Goal: Register for event/course

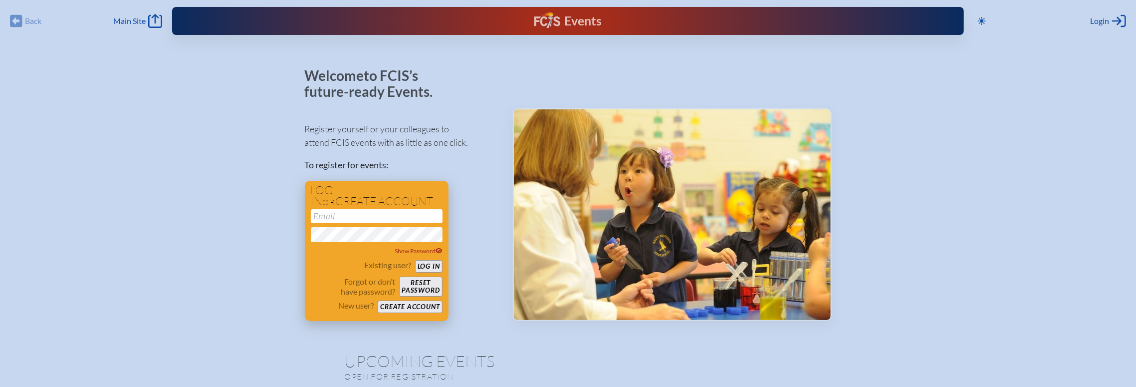
type input "[EMAIL_ADDRESS][DOMAIN_NAME]"
click at [430, 265] on button "Log in" at bounding box center [428, 266] width 27 height 12
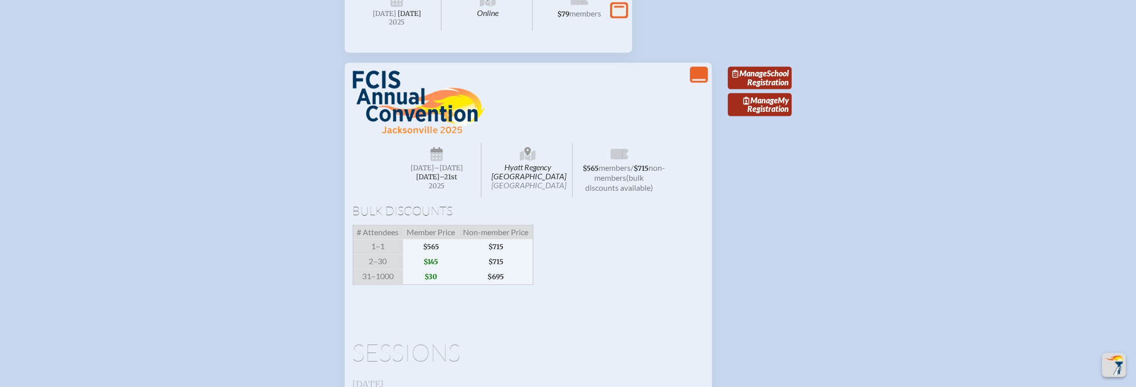
scroll to position [1811, 0]
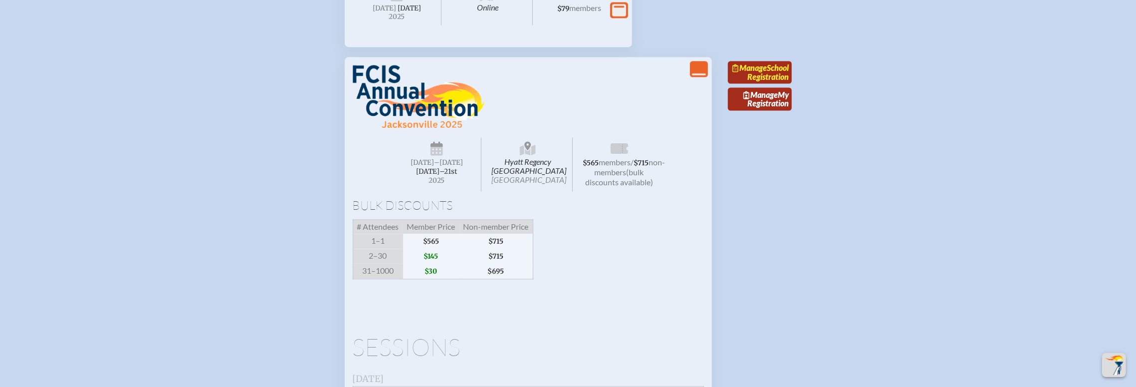
click at [758, 84] on link "Manage School Registration" at bounding box center [760, 72] width 64 height 23
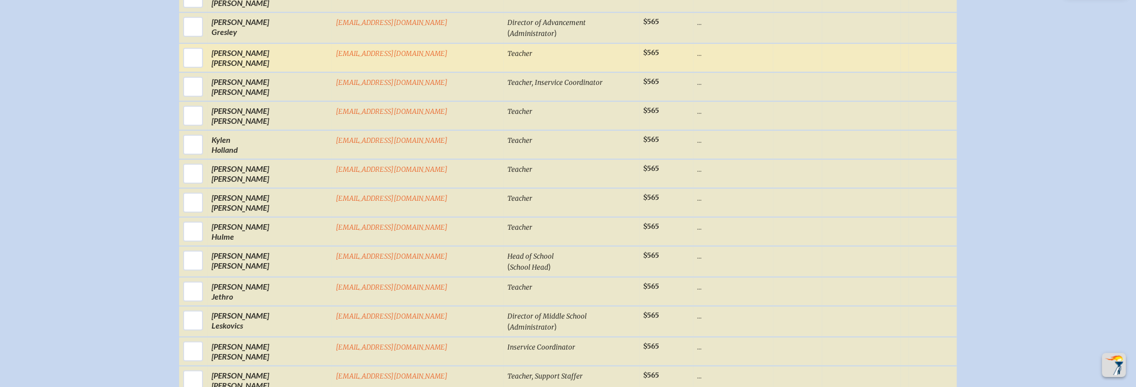
scroll to position [939, 1]
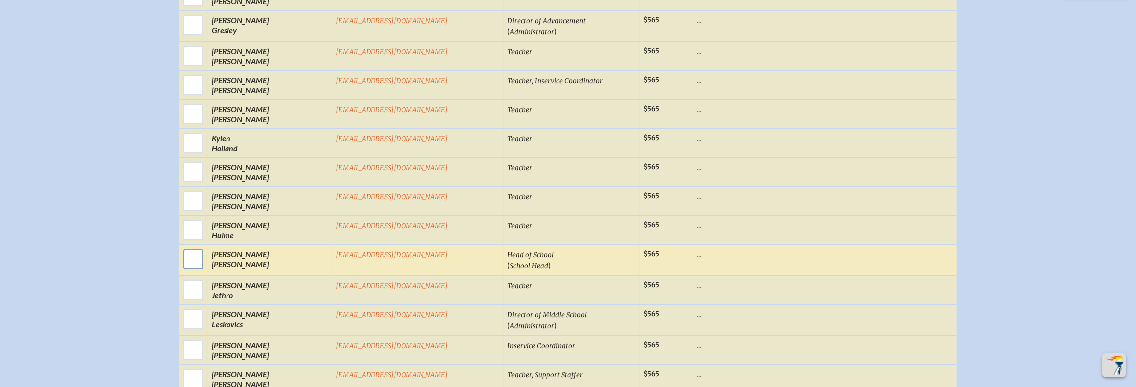
click at [206, 251] on input "checkbox" at bounding box center [193, 258] width 25 height 25
checkbox input "true"
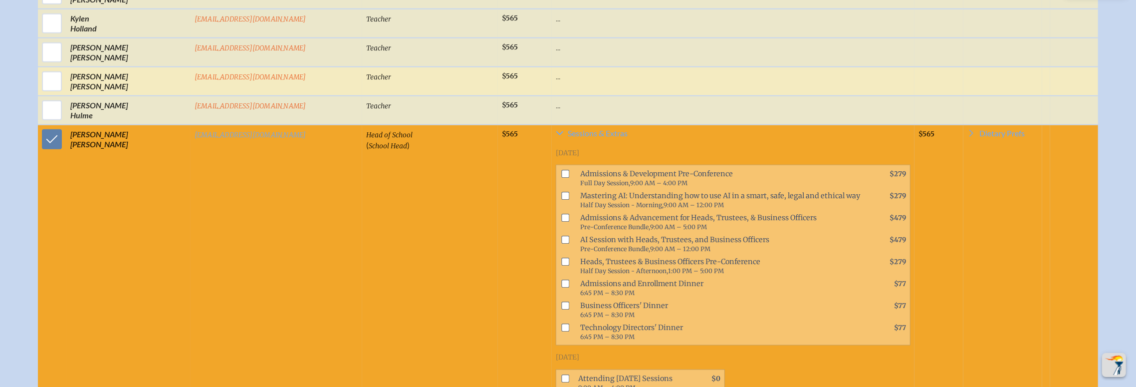
scroll to position [1059, 1]
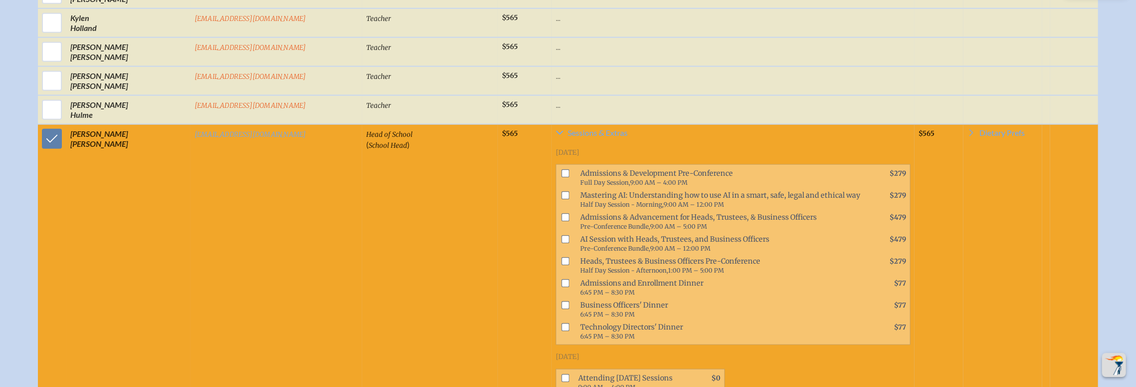
click at [561, 257] on input "checkbox" at bounding box center [565, 261] width 8 height 8
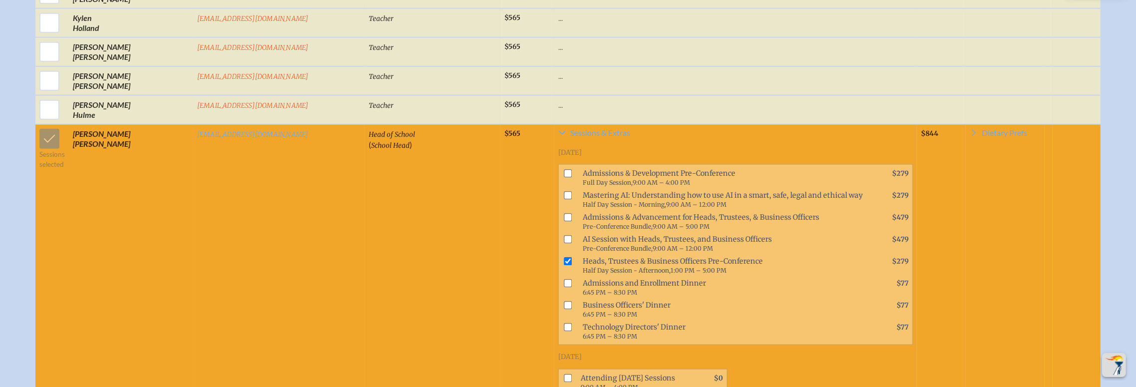
click at [564, 257] on input "checkbox" at bounding box center [568, 261] width 8 height 8
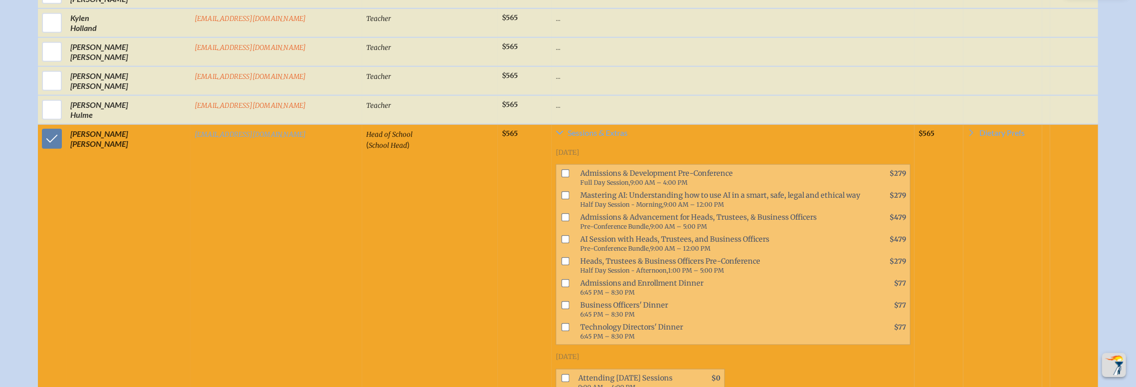
click at [561, 257] on input "checkbox" at bounding box center [565, 261] width 8 height 8
checkbox input "true"
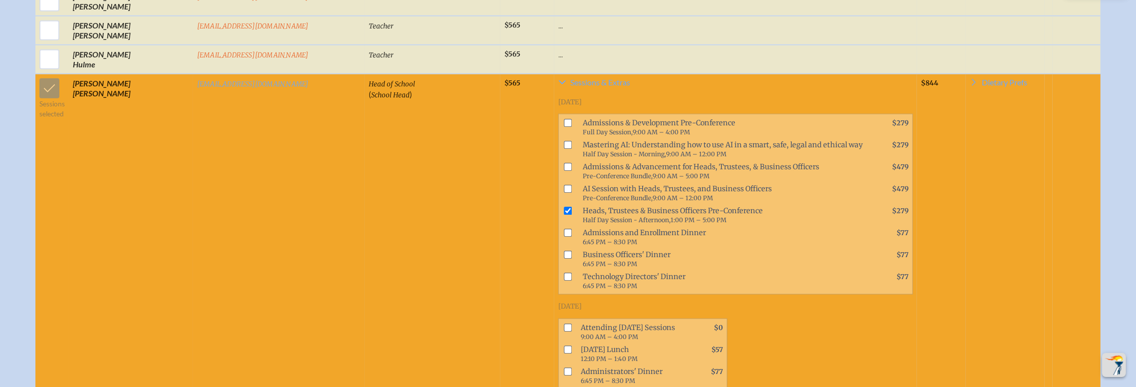
scroll to position [1110, 1]
click at [564, 323] on input "checkbox" at bounding box center [568, 327] width 8 height 8
checkbox input "true"
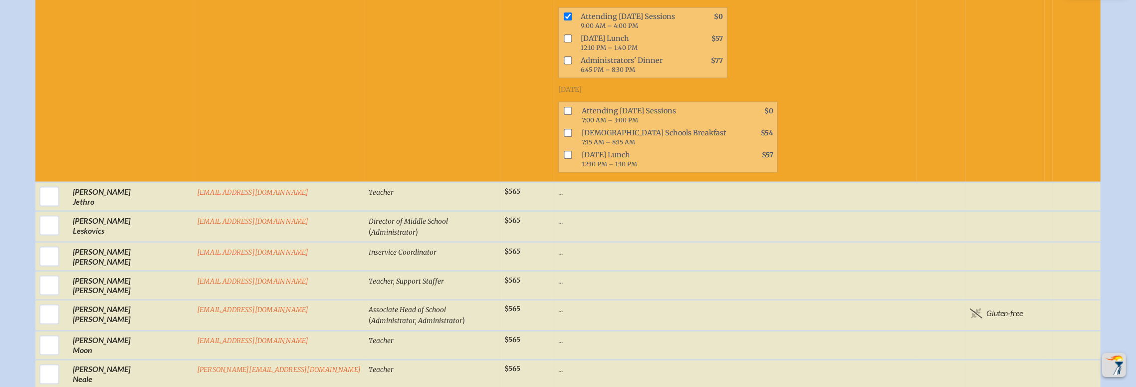
scroll to position [1422, 0]
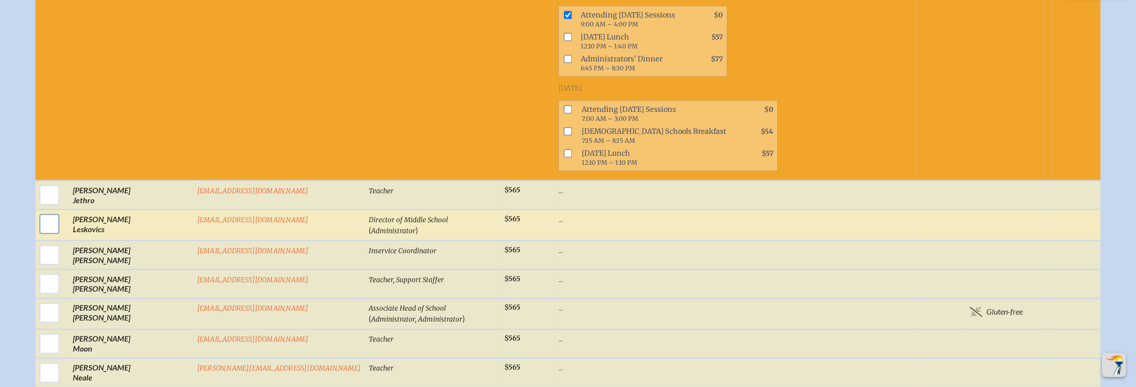
click at [62, 216] on input "checkbox" at bounding box center [49, 224] width 25 height 25
checkbox input "true"
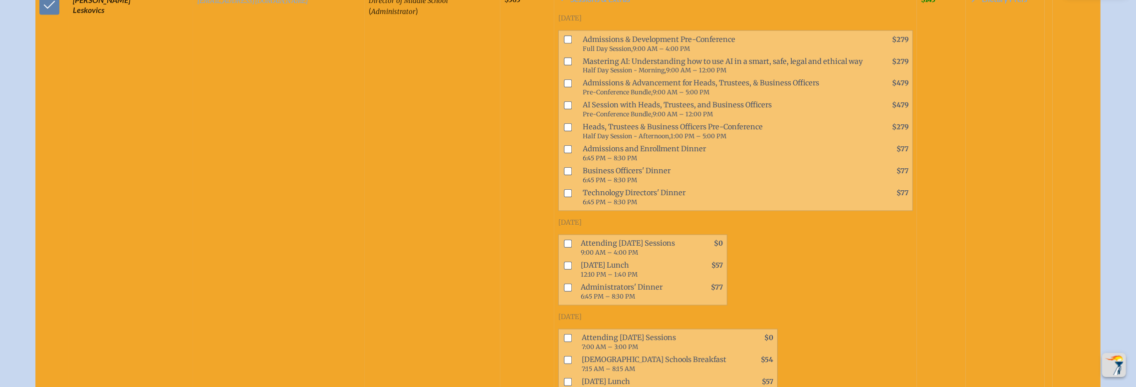
scroll to position [1646, 0]
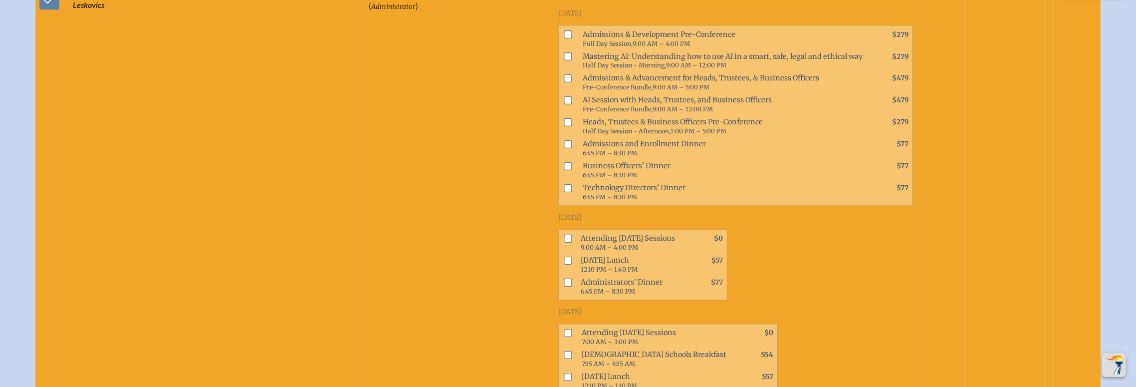
click at [564, 235] on input "checkbox" at bounding box center [568, 239] width 8 height 8
checkbox input "true"
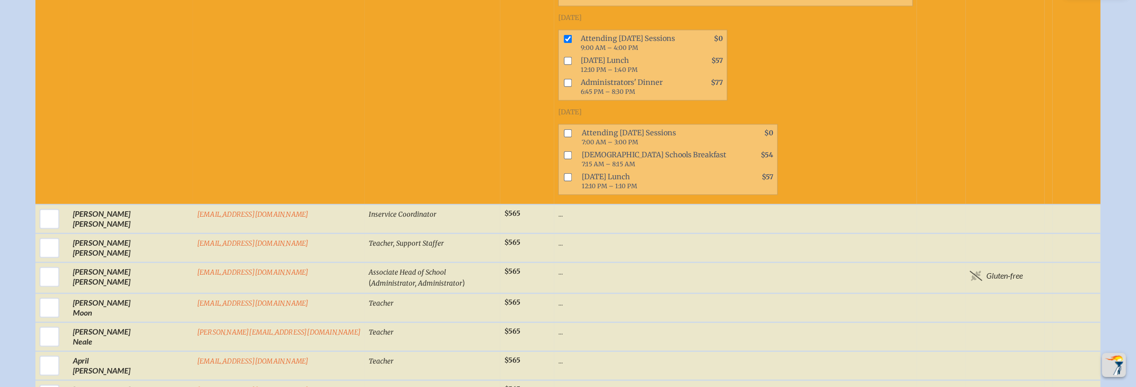
scroll to position [1846, 0]
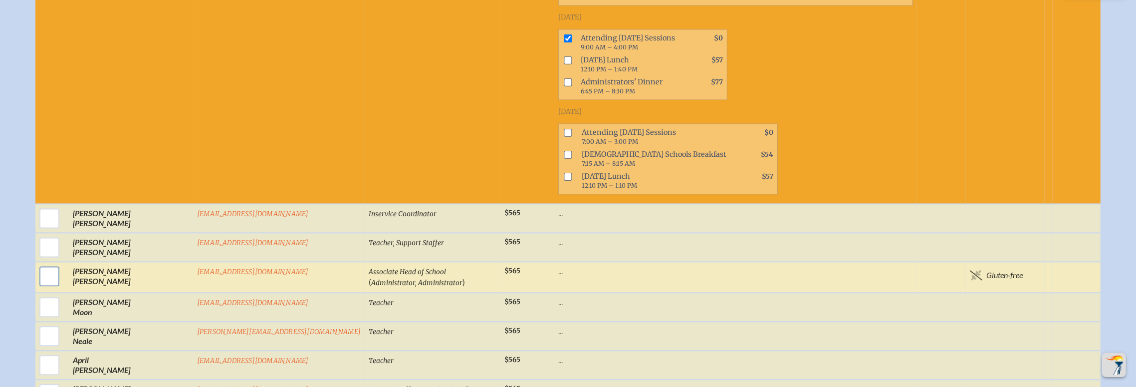
click at [62, 267] on input "checkbox" at bounding box center [49, 275] width 25 height 25
checkbox input "true"
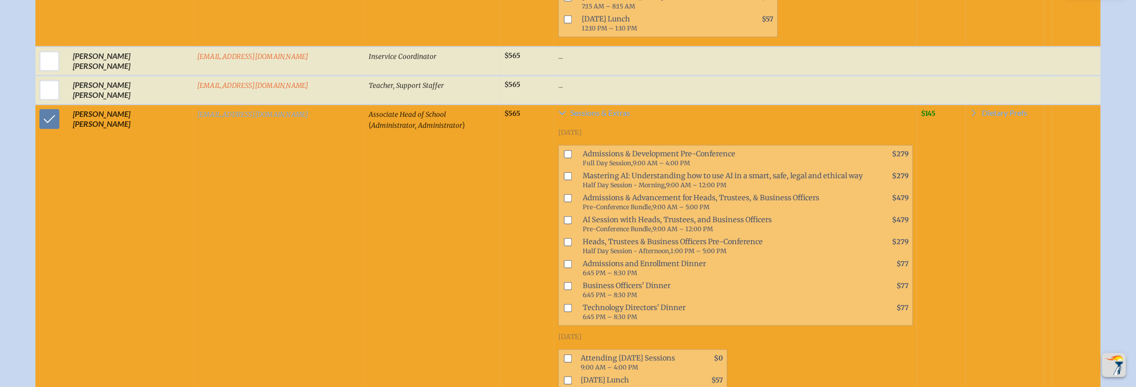
scroll to position [2004, 0]
click at [559, 220] on li "AI Session with Heads, Trustees, and Business Officers Pre-Conference Bundle, 9…" at bounding box center [736, 224] width 354 height 22
click at [564, 171] on input "checkbox" at bounding box center [568, 175] width 8 height 8
checkbox input "true"
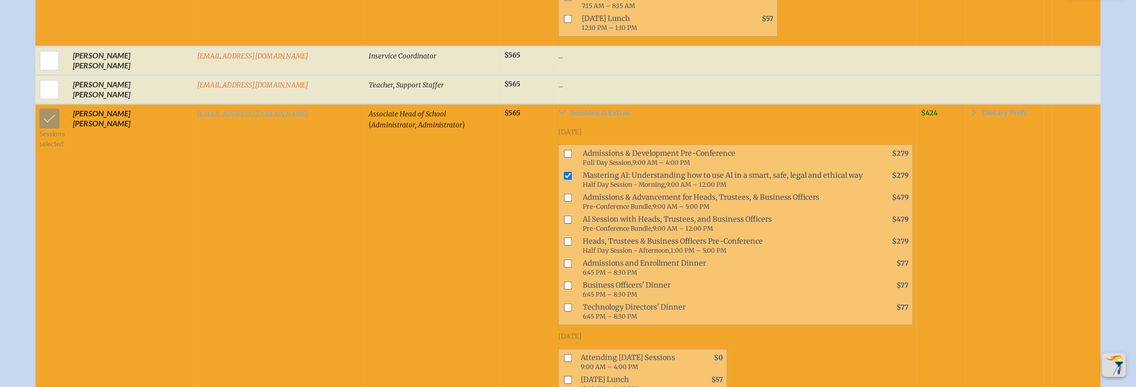
click at [583, 225] on span "Pre-Conference Bundle," at bounding box center [618, 228] width 70 height 7
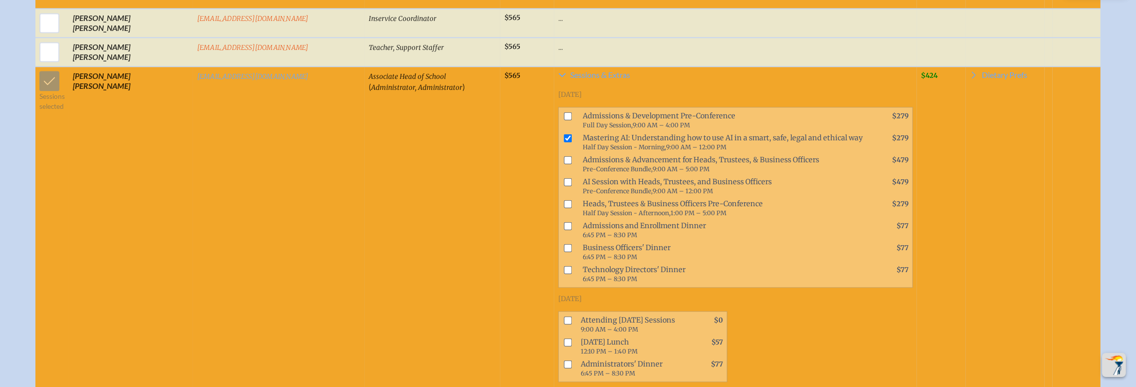
scroll to position [2042, 0]
click at [564, 315] on input "checkbox" at bounding box center [568, 319] width 8 height 8
checkbox input "true"
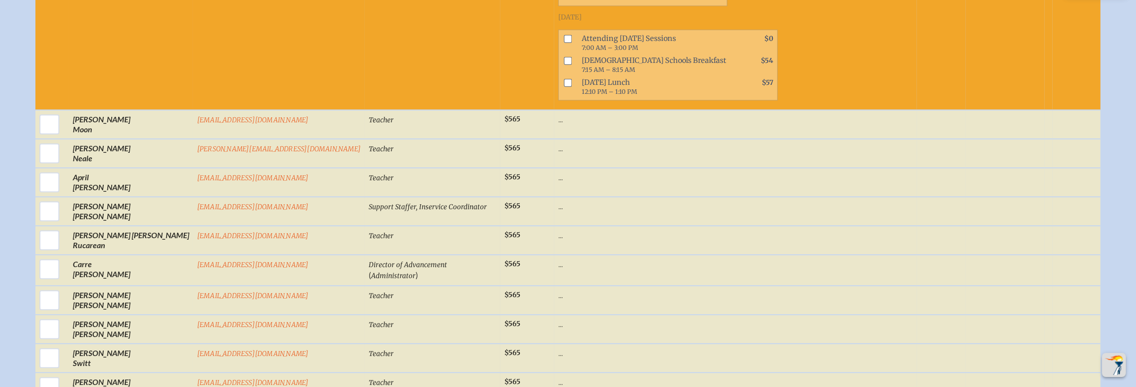
scroll to position [2425, 0]
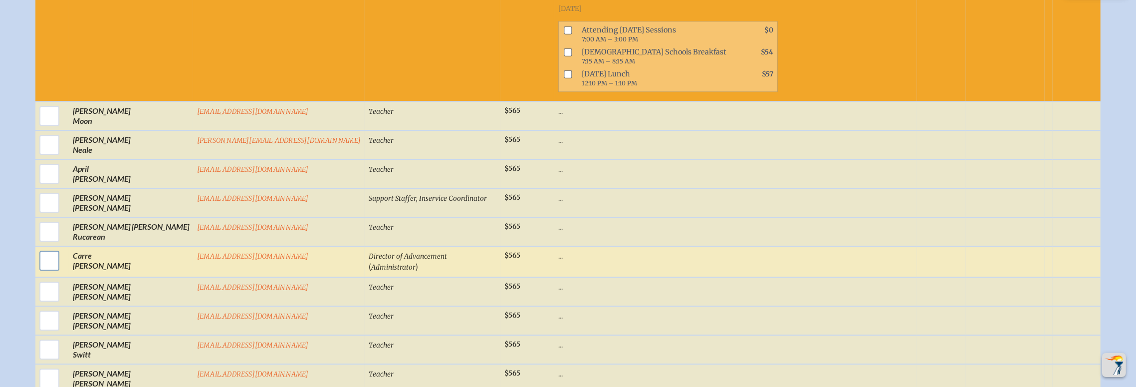
click at [62, 249] on input "checkbox" at bounding box center [49, 260] width 25 height 25
checkbox input "true"
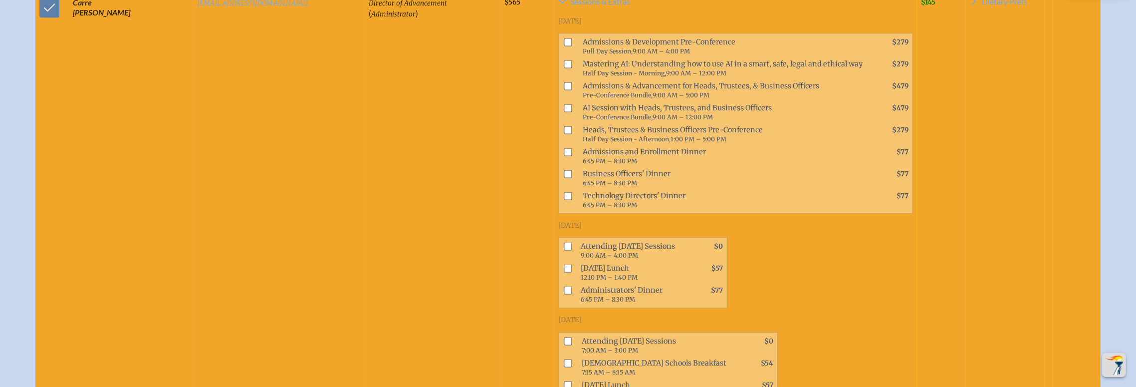
scroll to position [2679, 0]
click at [564, 241] on input "checkbox" at bounding box center [568, 245] width 8 height 8
checkbox input "true"
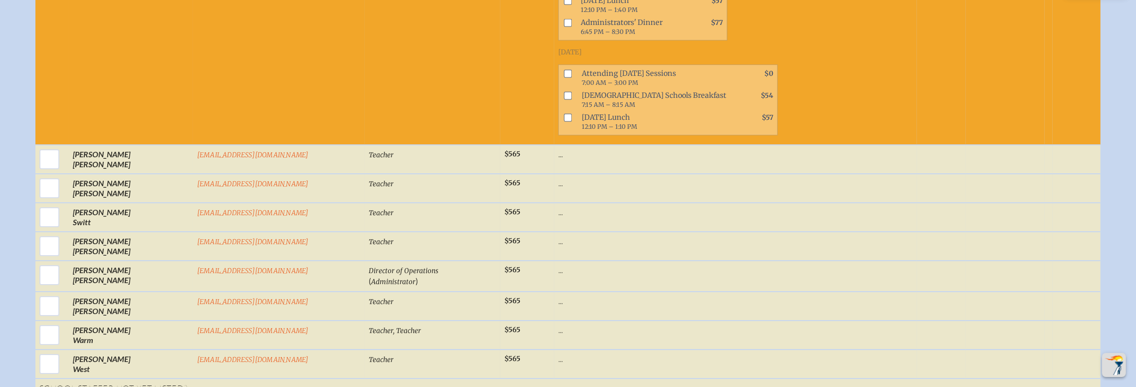
scroll to position [2950, 0]
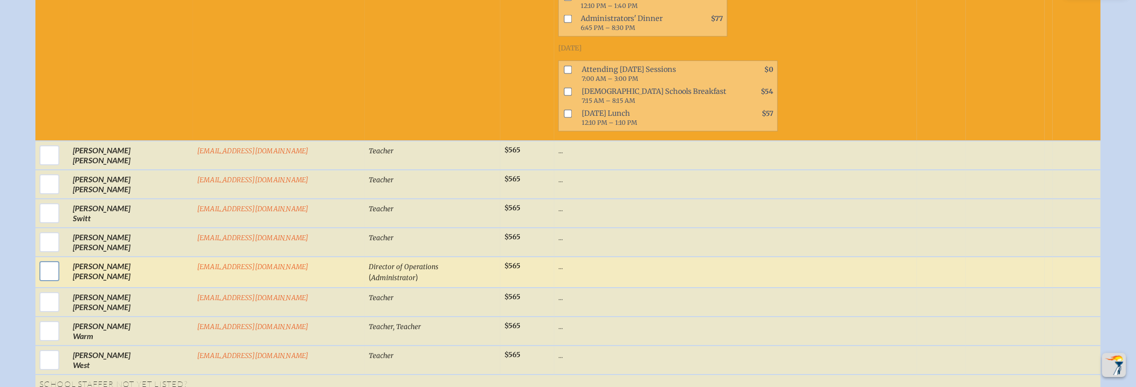
click at [62, 258] on input "checkbox" at bounding box center [49, 270] width 25 height 25
checkbox input "true"
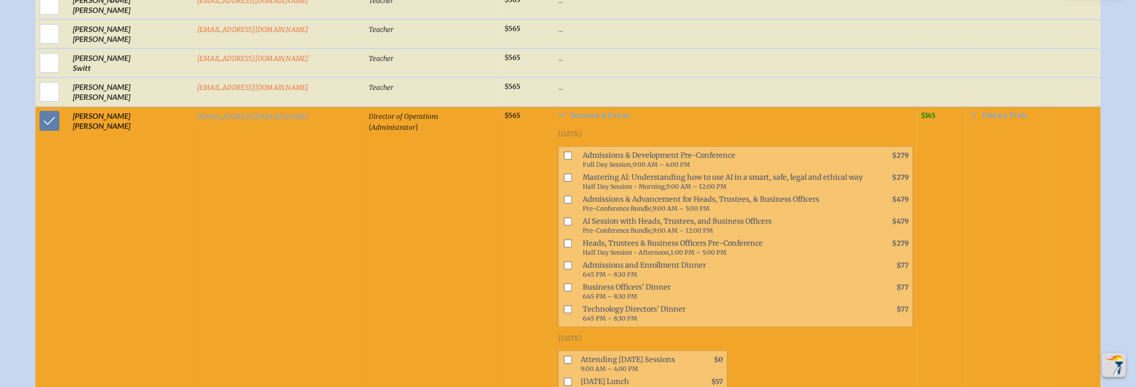
scroll to position [3162, 0]
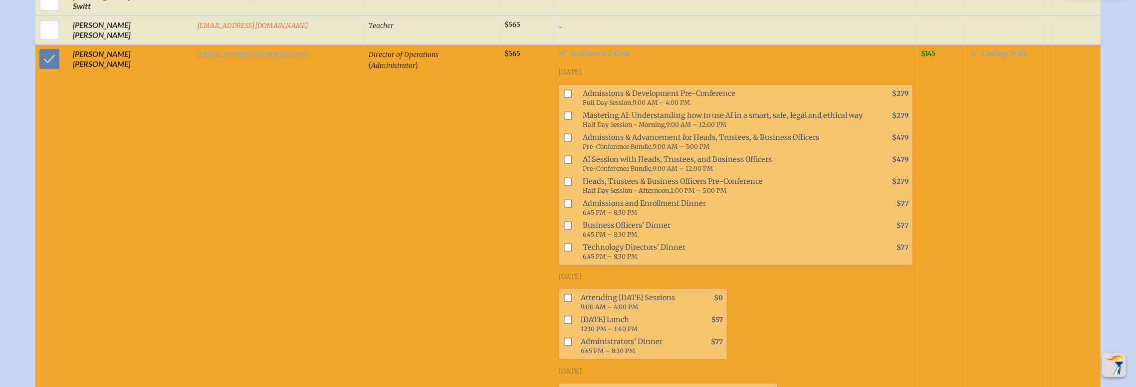
click at [564, 293] on input "checkbox" at bounding box center [568, 297] width 8 height 8
checkbox input "true"
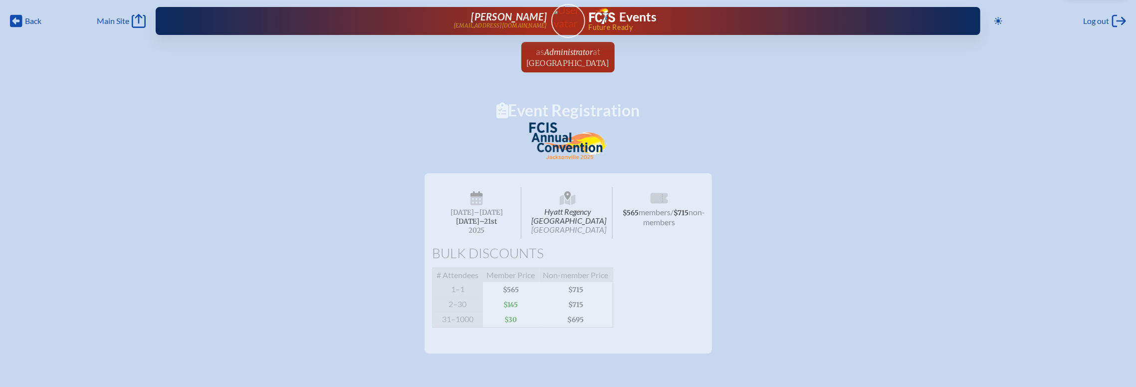
scroll to position [1, 0]
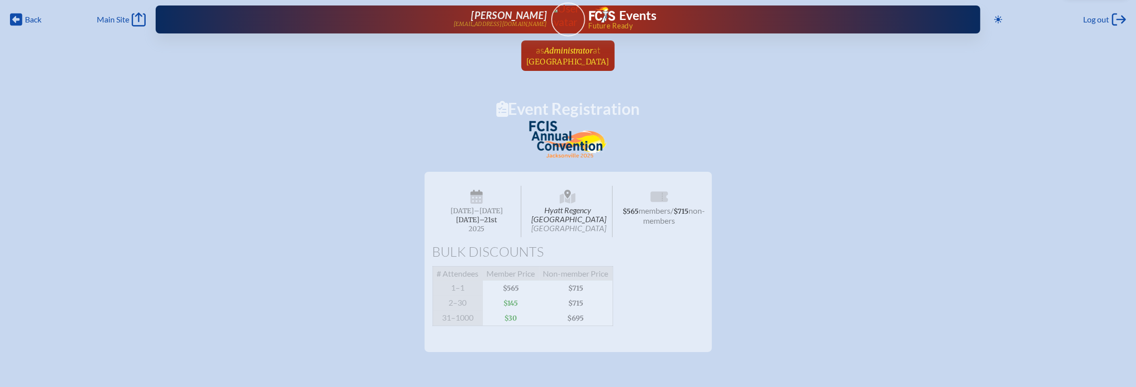
click at [569, 59] on span "Oak Hall School" at bounding box center [567, 61] width 83 height 9
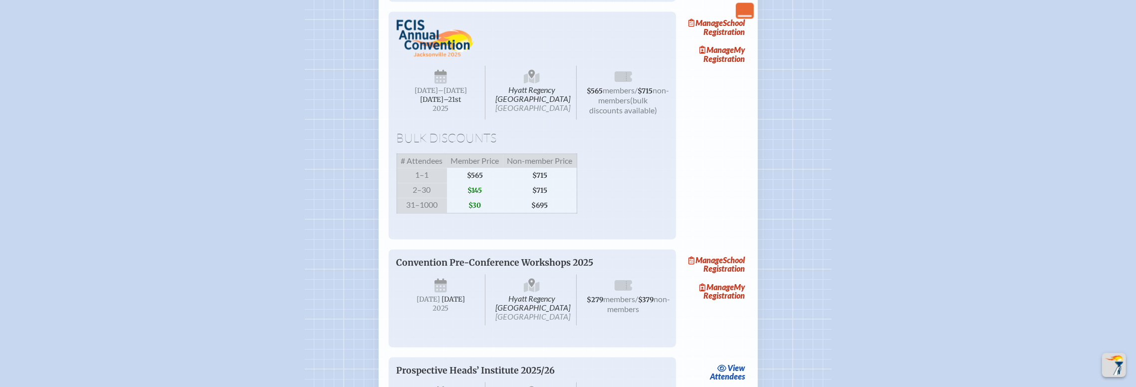
scroll to position [1639, 0]
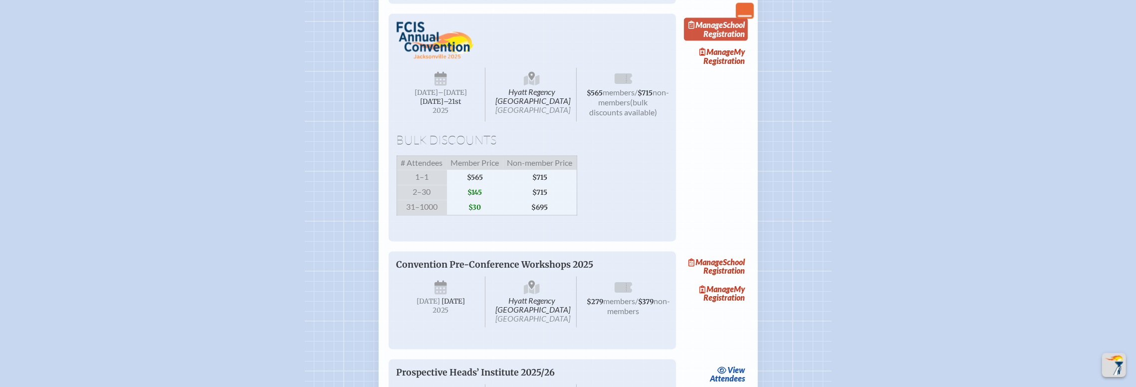
click at [737, 41] on link "Manage School Registration" at bounding box center [716, 29] width 64 height 23
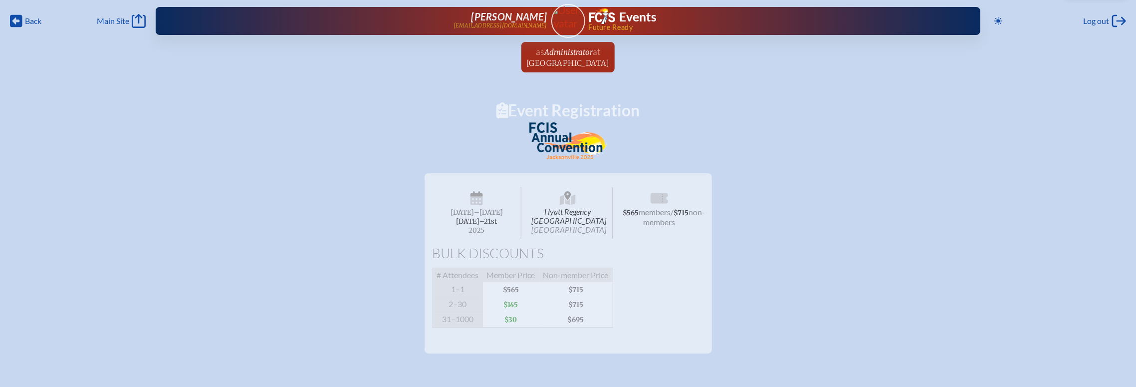
scroll to position [0, 0]
